Goal: Information Seeking & Learning: Learn about a topic

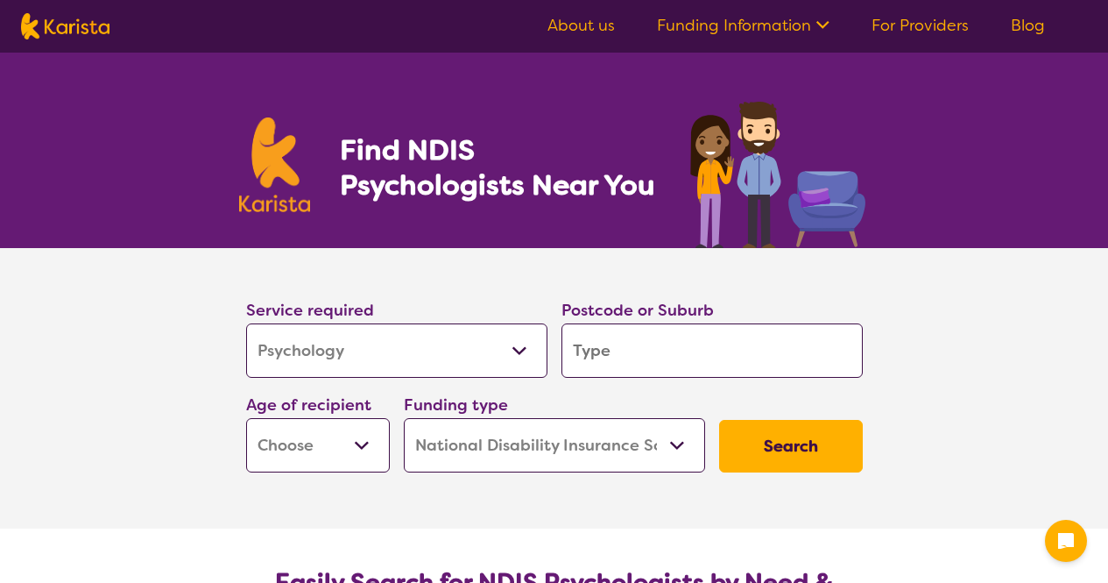
select select "Psychology"
select select "NDIS"
select select "Psychology"
select select "NDIS"
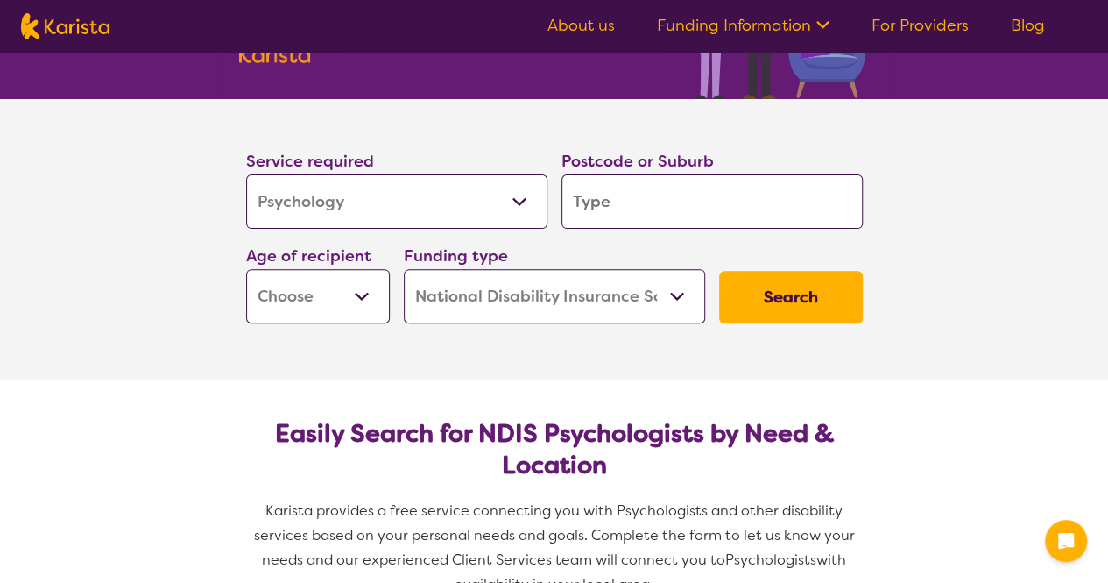
scroll to position [152, 0]
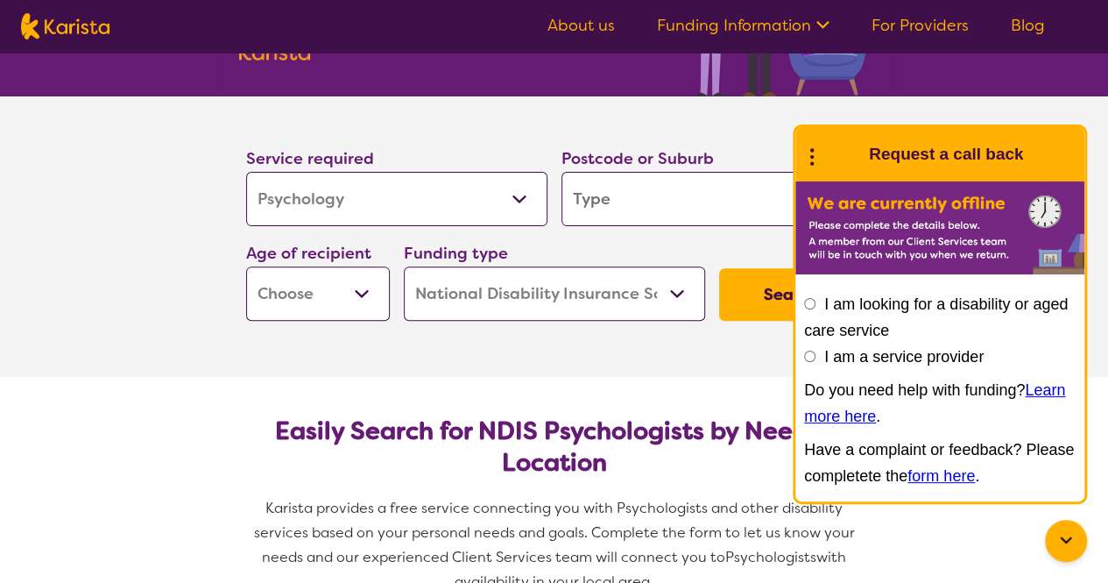
click at [347, 290] on select "Early Childhood - 0 to 9 Child - 10 to 11 Adolescent - 12 to 17 Adult - 18 to 6…" at bounding box center [318, 293] width 144 height 54
select select "AS"
click at [246, 266] on select "Early Childhood - 0 to 9 Child - 10 to 11 Adolescent - 12 to 17 Adult - 18 to 6…" at bounding box center [318, 293] width 144 height 54
select select "AS"
click at [811, 309] on input "I am looking for a disability or aged care service" at bounding box center [809, 303] width 11 height 11
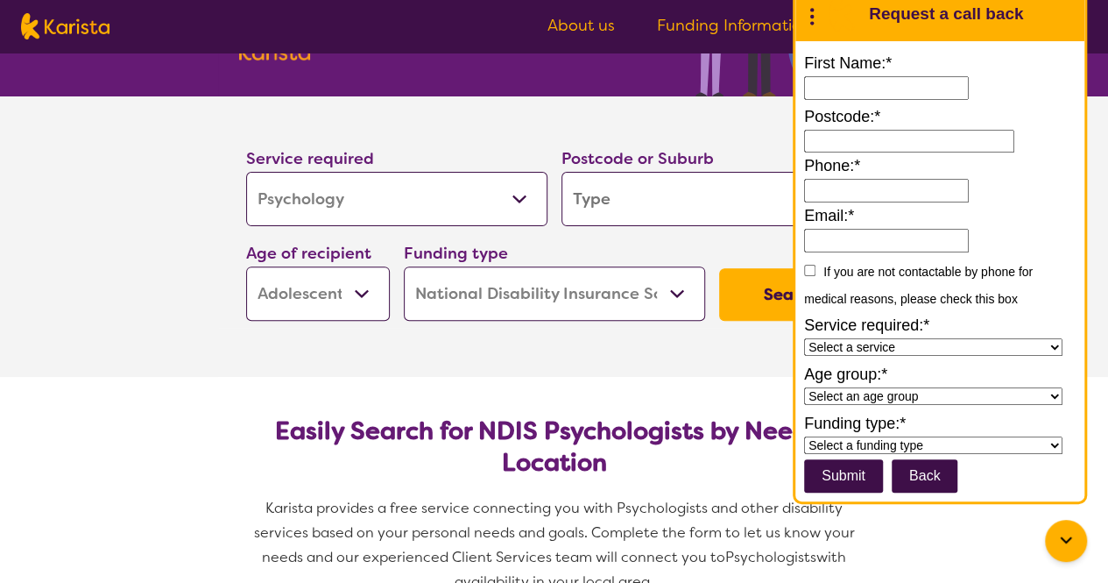
click at [743, 96] on section "Service required Allied Health Assistant Assessment ([MEDICAL_DATA] or [MEDICAL…" at bounding box center [554, 211] width 673 height 231
click at [720, 161] on div "Postcode or Suburb" at bounding box center [712, 185] width 301 height 81
click at [717, 187] on input "search" at bounding box center [712, 199] width 301 height 54
click at [475, 191] on select "Allied Health Assistant Assessment ([MEDICAL_DATA] or [MEDICAL_DATA]) Behaviour…" at bounding box center [396, 199] width 301 height 54
select select "Counselling"
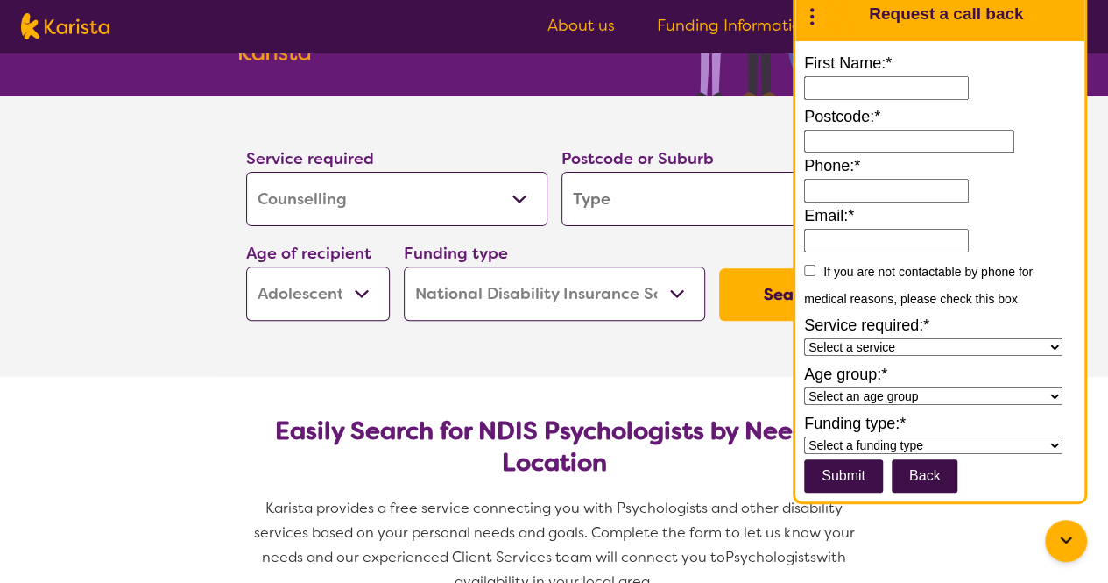
click at [246, 172] on select "Allied Health Assistant Assessment ([MEDICAL_DATA] or [MEDICAL_DATA]) Behaviour…" at bounding box center [396, 199] width 301 height 54
select select "Counselling"
click at [627, 208] on input "search" at bounding box center [712, 199] width 301 height 54
click at [603, 284] on select "Home Care Package (HCP) National Disability Insurance Scheme (NDIS) I don't know" at bounding box center [554, 293] width 301 height 54
select select "i-don-t-know"
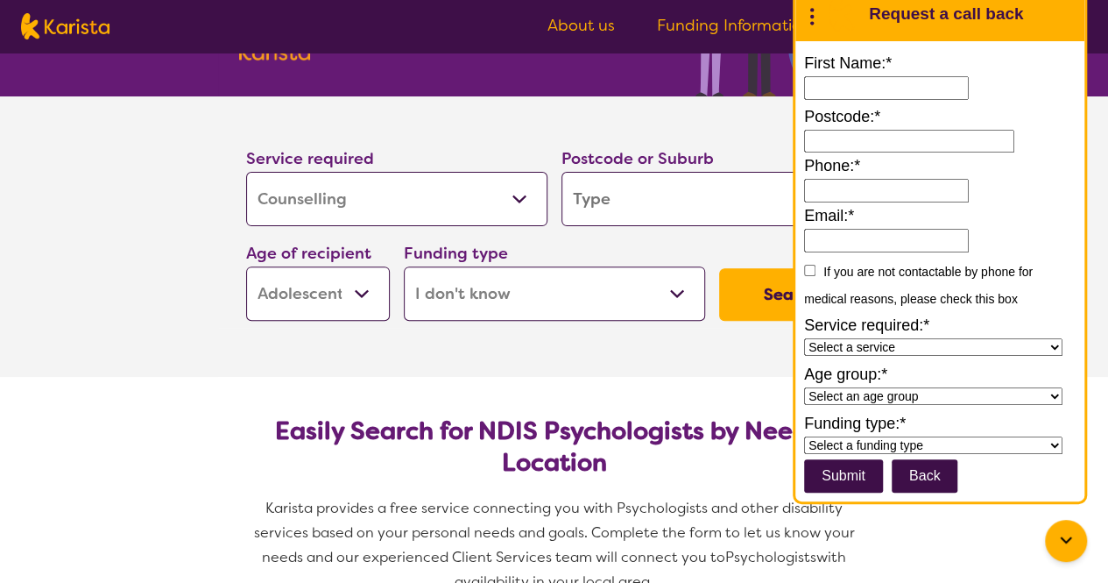
click at [404, 266] on select "Home Care Package (HCP) National Disability Insurance Scheme (NDIS) I don't know" at bounding box center [554, 293] width 301 height 54
select select "i-don-t-know"
click at [943, 486] on button "Back" at bounding box center [925, 475] width 67 height 33
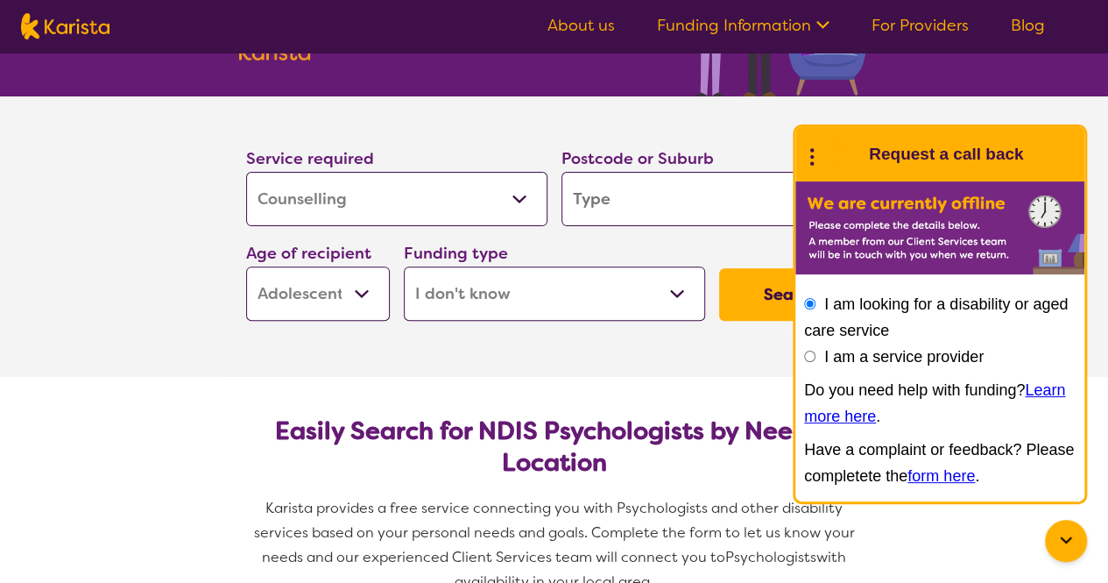
click at [811, 309] on input "I am looking for a disability or aged care service" at bounding box center [809, 303] width 11 height 11
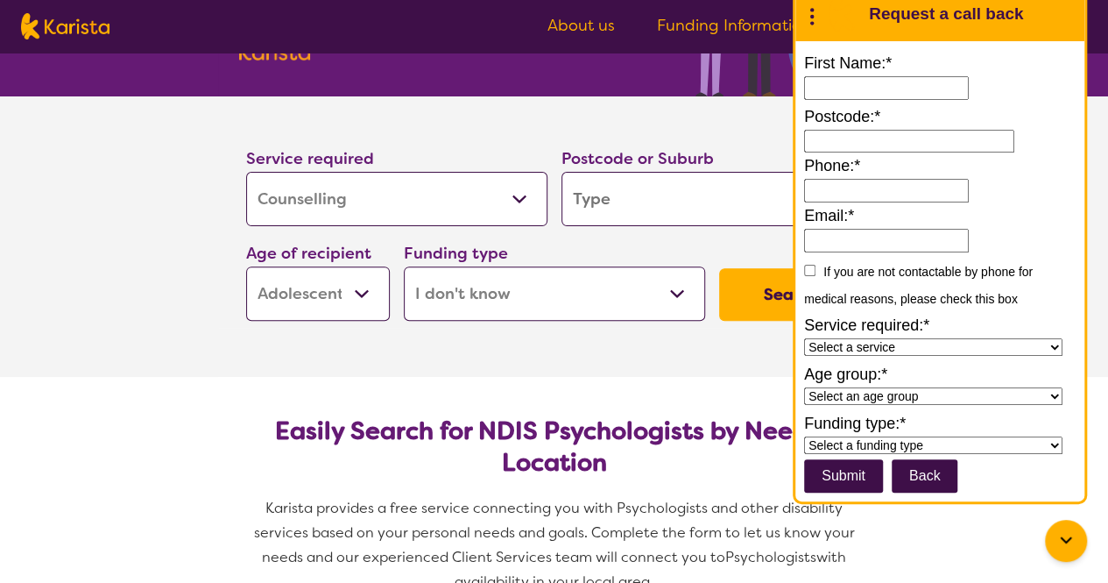
click at [911, 488] on button "Back" at bounding box center [925, 475] width 67 height 33
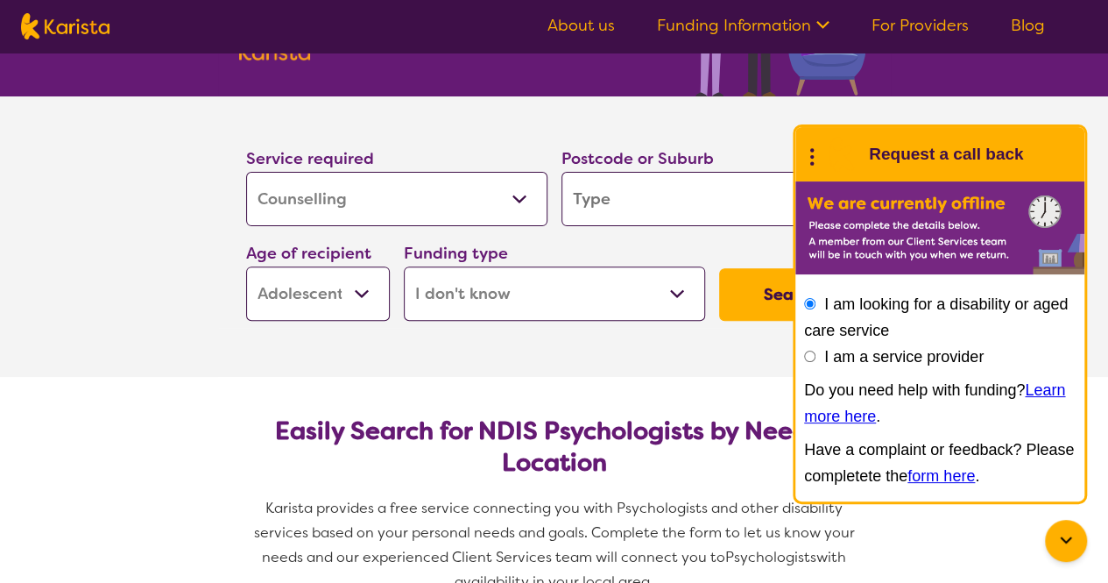
click at [822, 154] on icon at bounding box center [812, 154] width 23 height 27
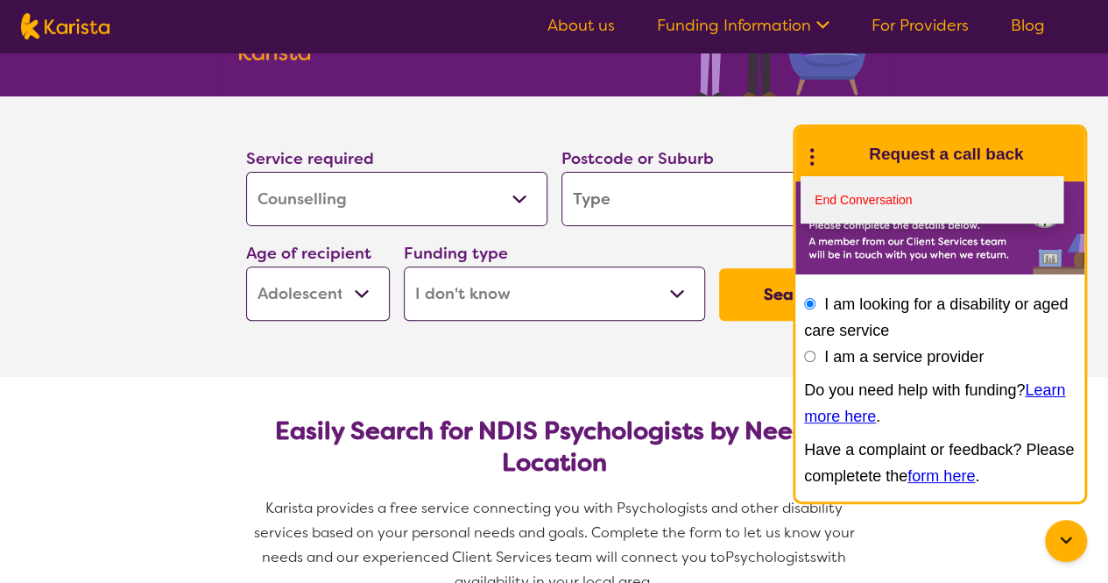
click at [841, 201] on link "End Conversation" at bounding box center [932, 199] width 263 height 47
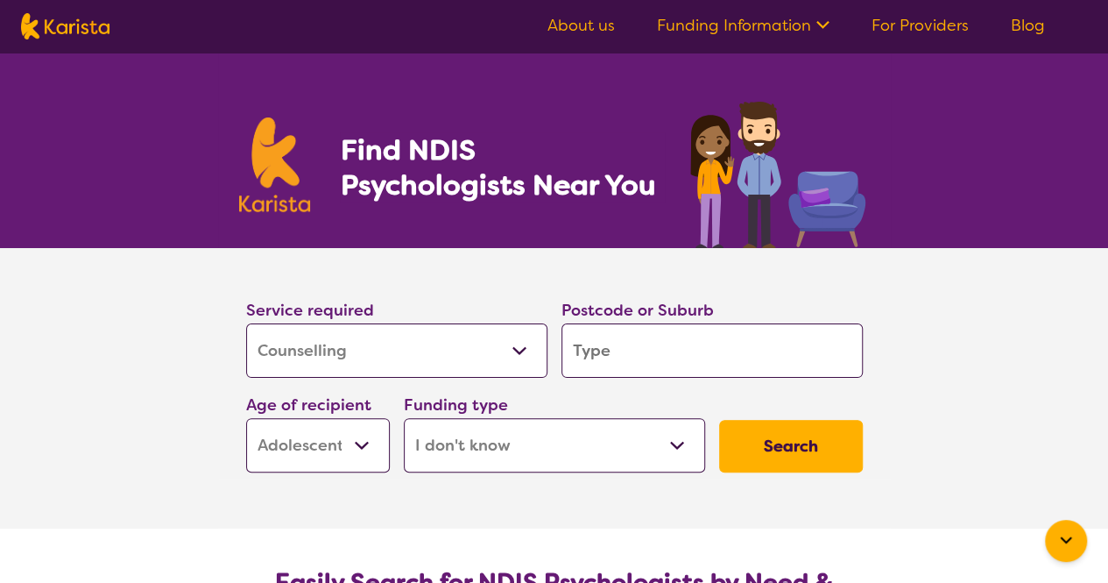
click at [760, 353] on input "search" at bounding box center [712, 350] width 301 height 54
type input "n"
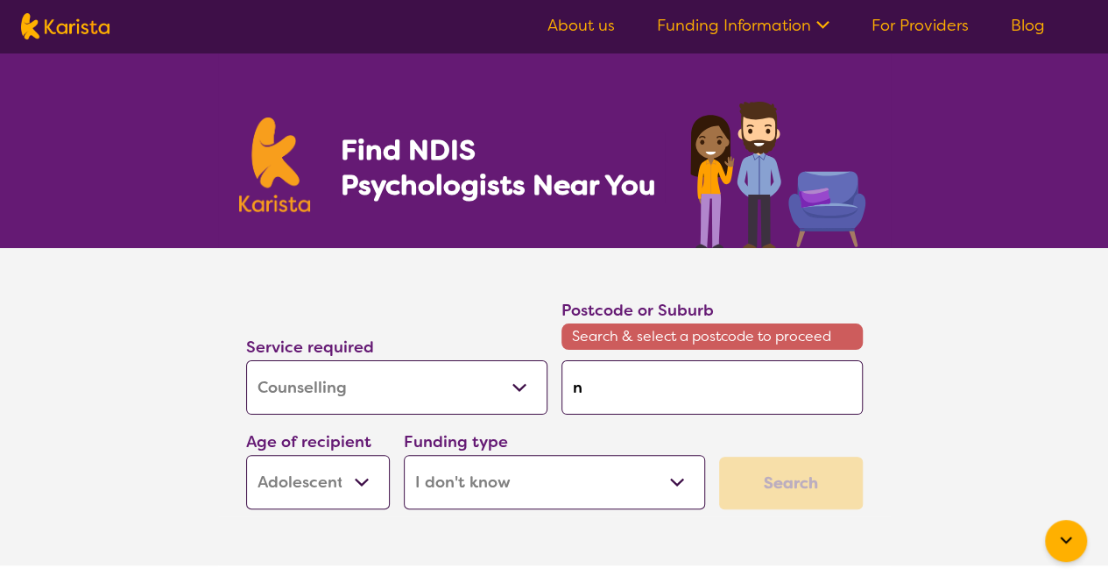
type input "ne"
type input "ner"
type input "nera"
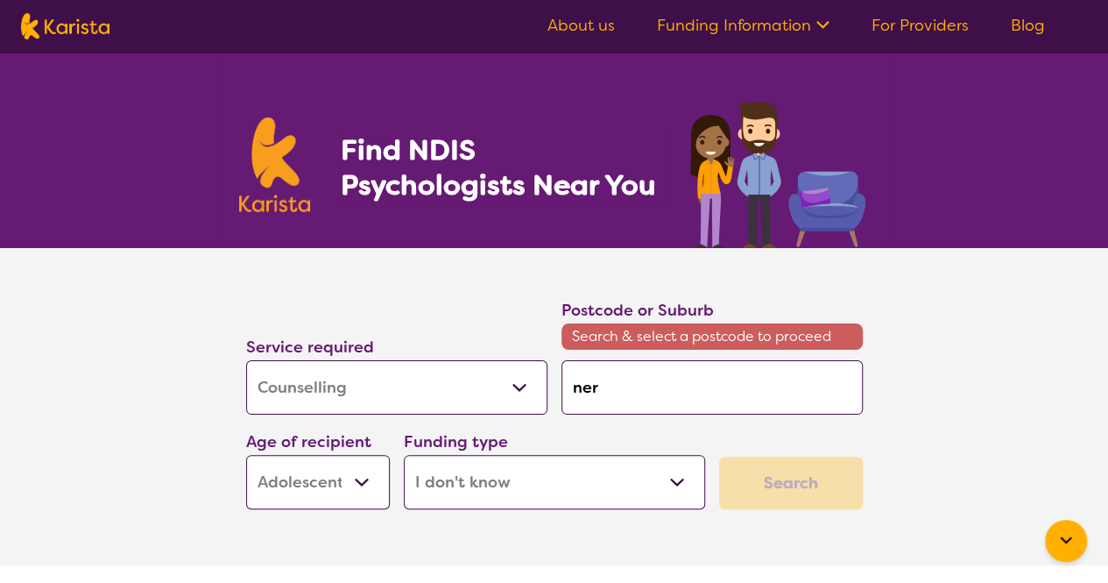
type input "nera"
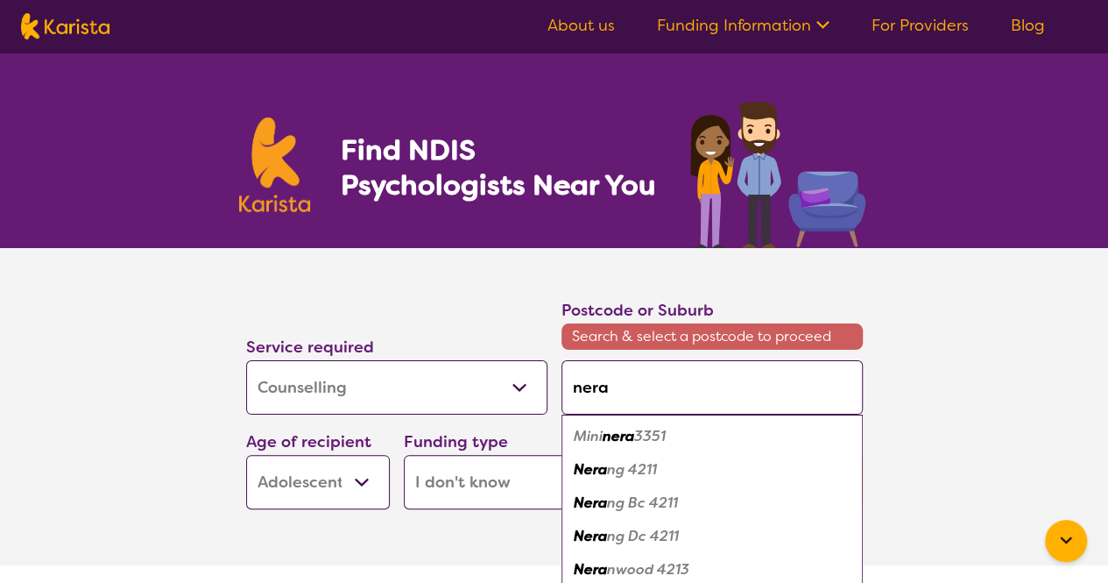
click at [731, 470] on div "Nera ng 4211" at bounding box center [712, 469] width 284 height 33
type input "4211"
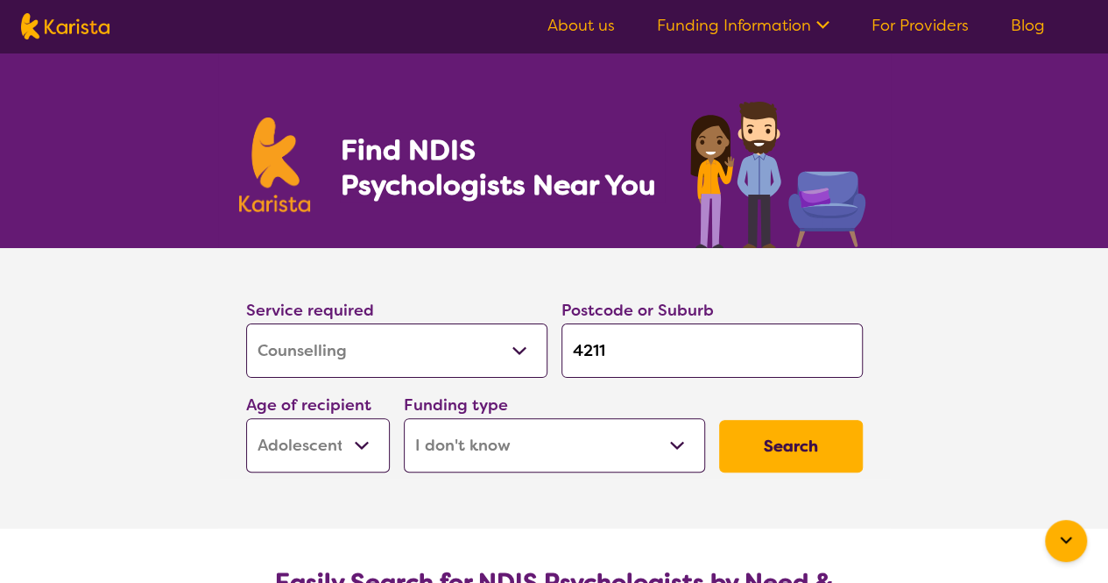
click at [798, 437] on button "Search" at bounding box center [791, 446] width 144 height 53
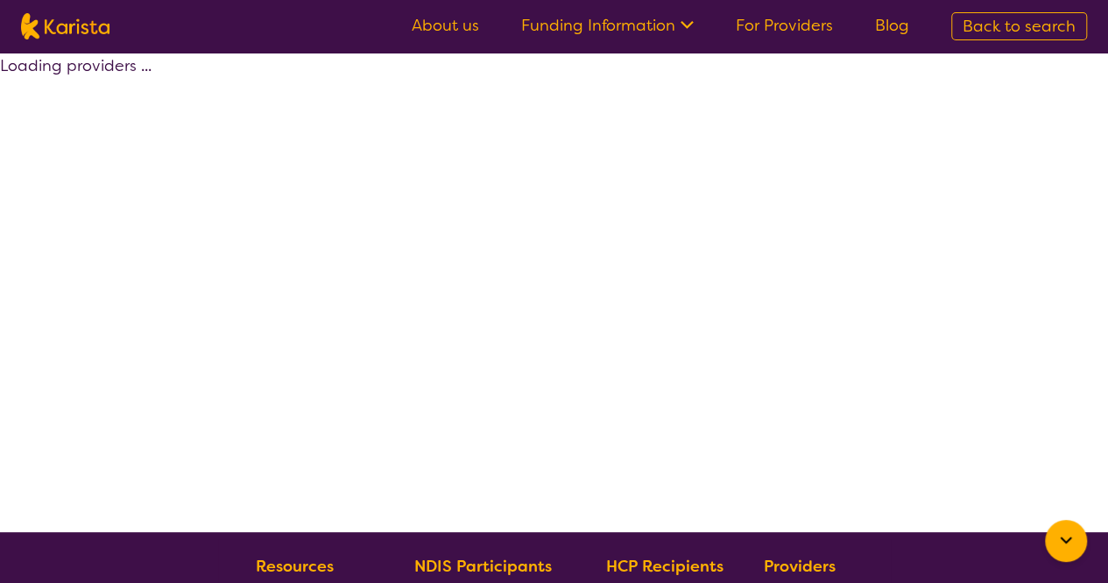
select select "Counselling"
select select "AS"
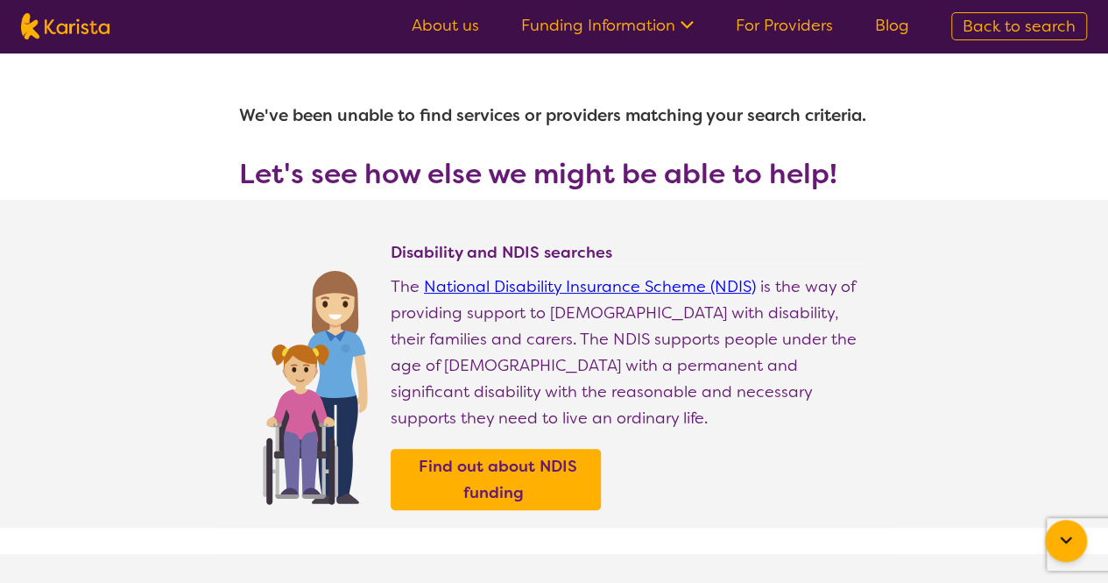
select select "Psychology"
select select "AS"
select select "NDIS"
select select "Psychology"
select select "AS"
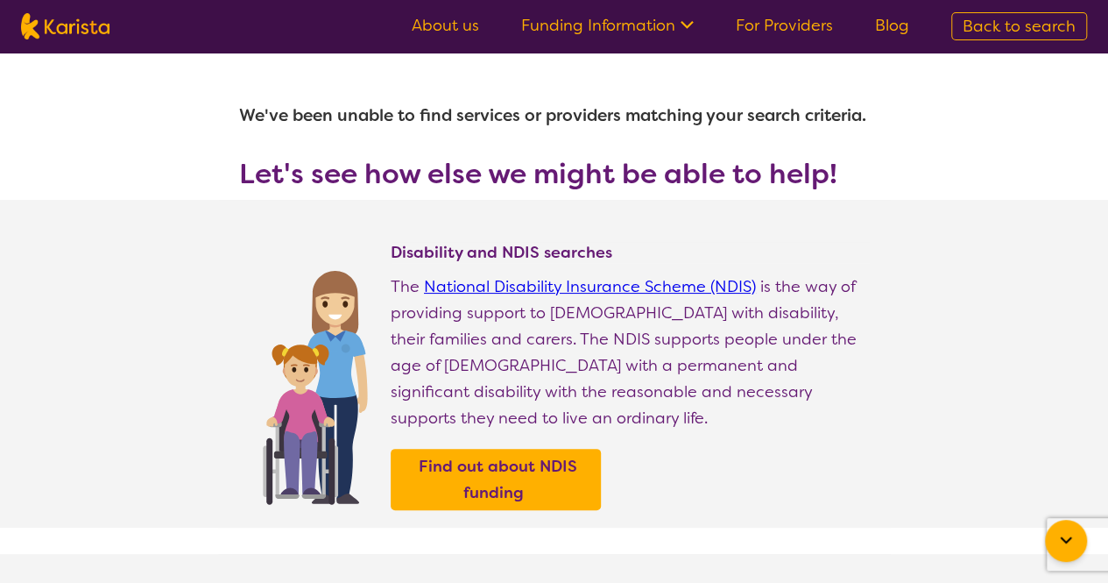
select select "NDIS"
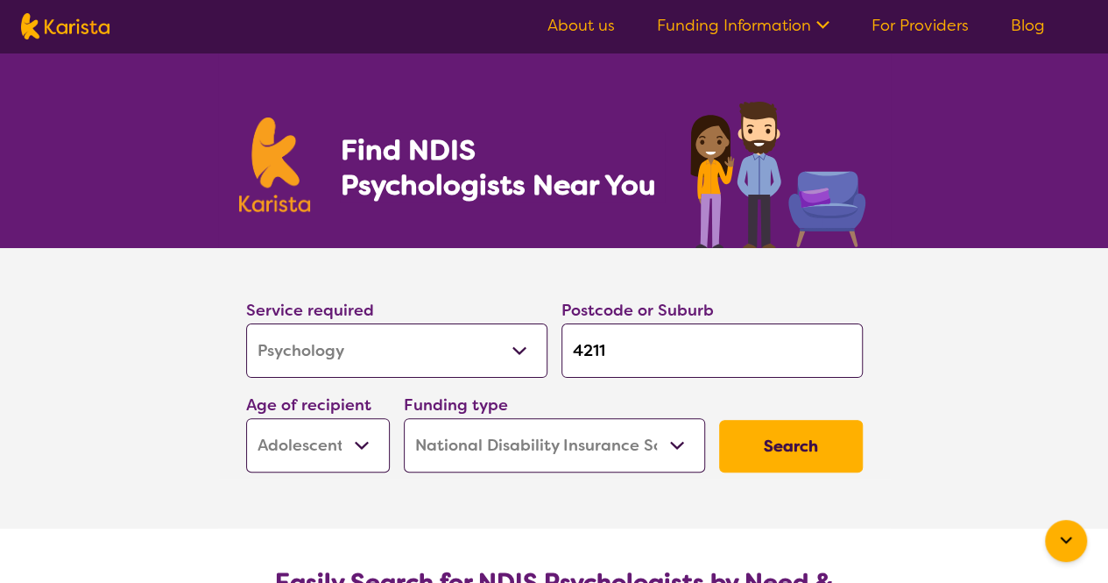
scroll to position [152, 0]
